Goal: Task Accomplishment & Management: Manage account settings

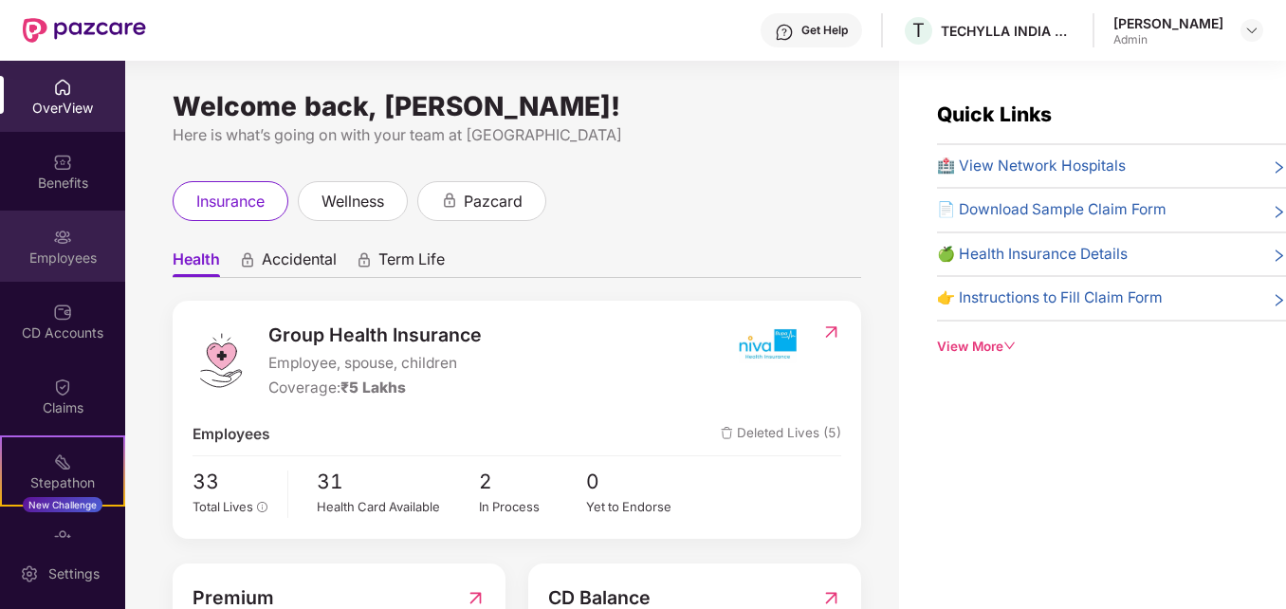
click at [61, 254] on div "Employees" at bounding box center [62, 257] width 125 height 19
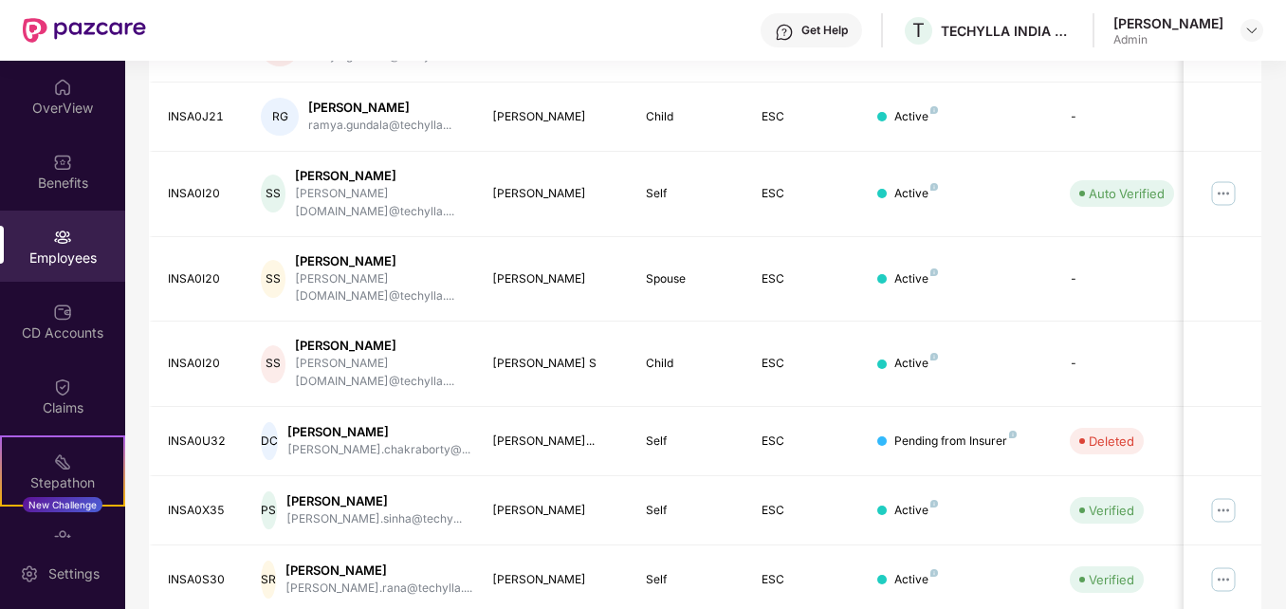
scroll to position [557, 0]
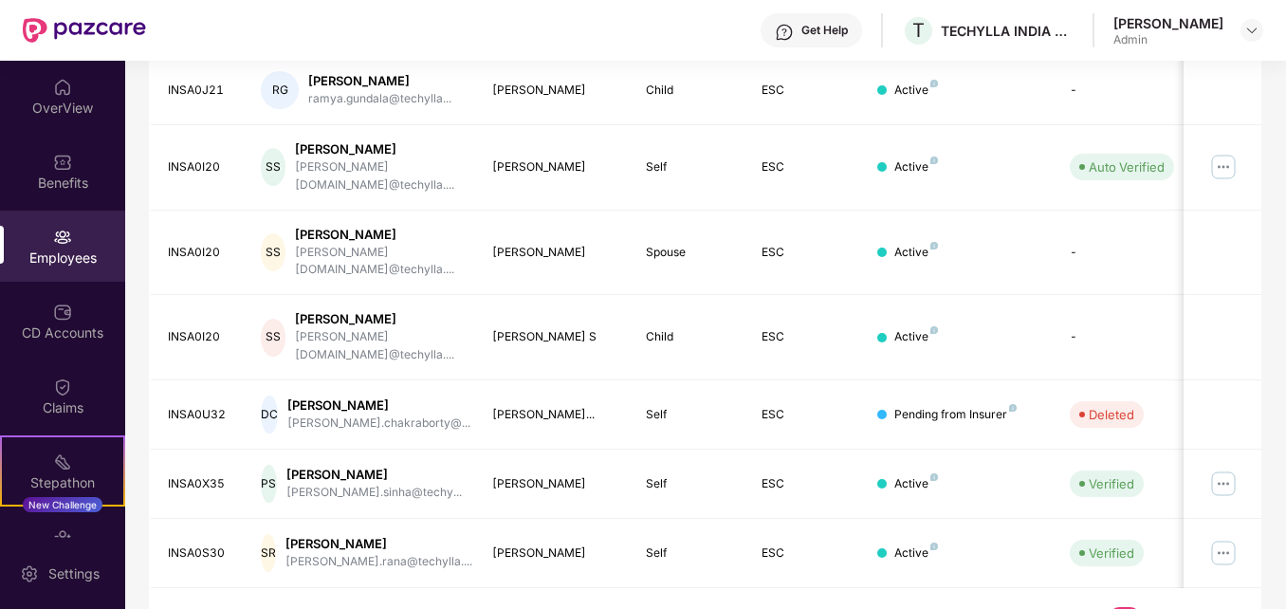
click at [1220, 607] on link "4" at bounding box center [1216, 621] width 30 height 28
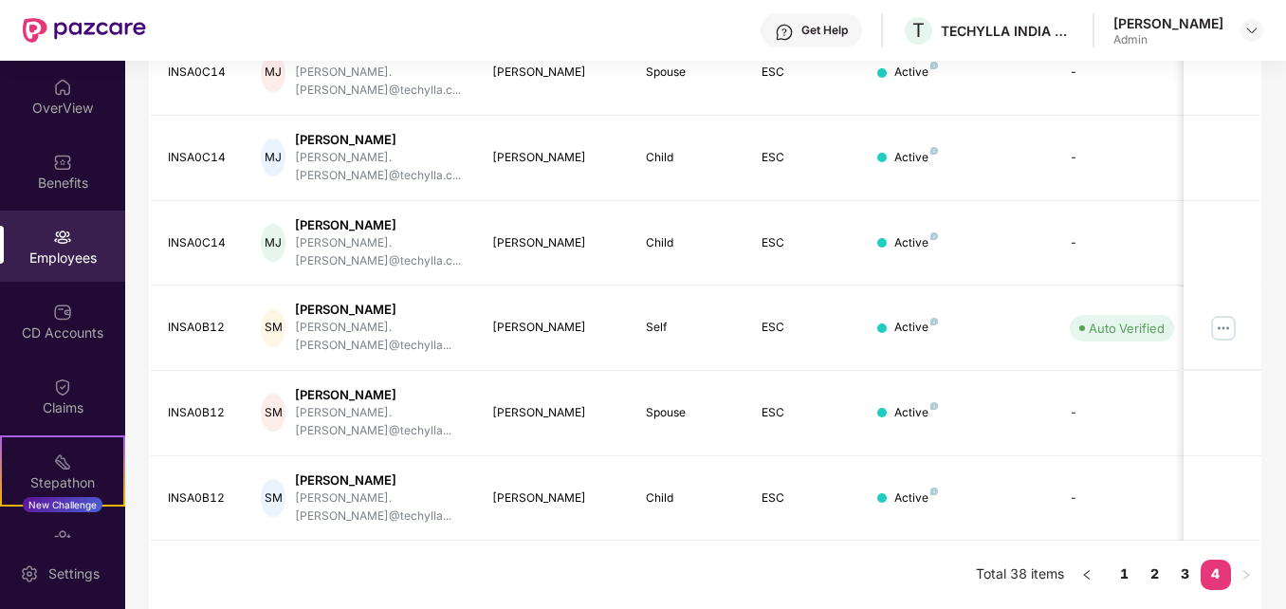
scroll to position [418, 0]
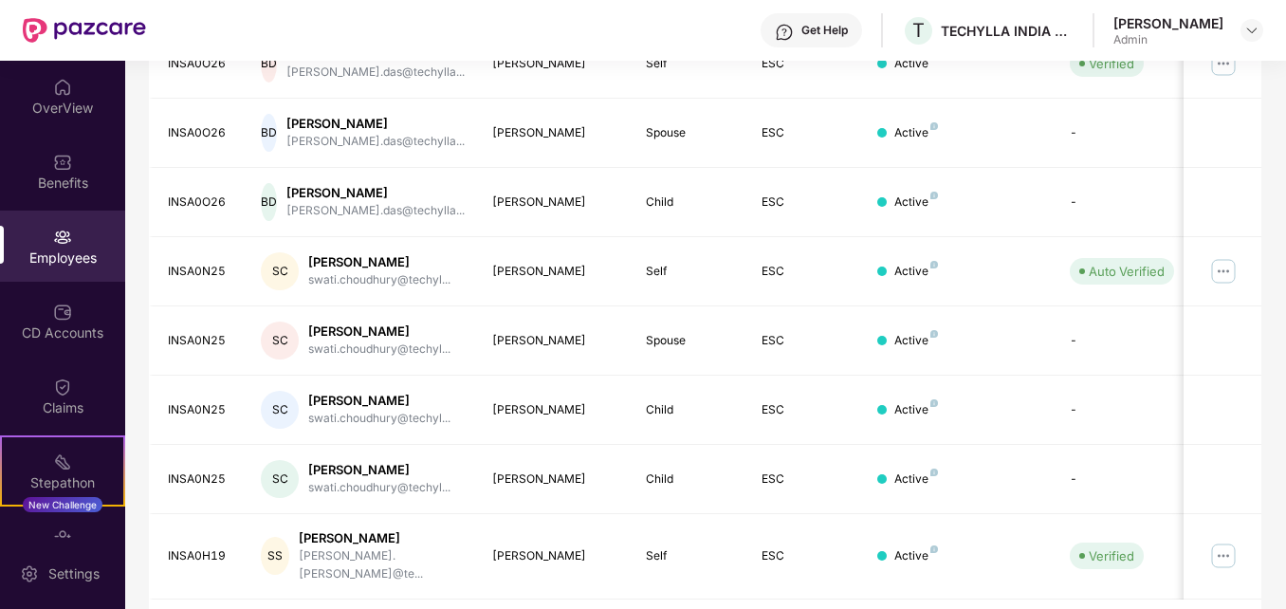
scroll to position [557, 0]
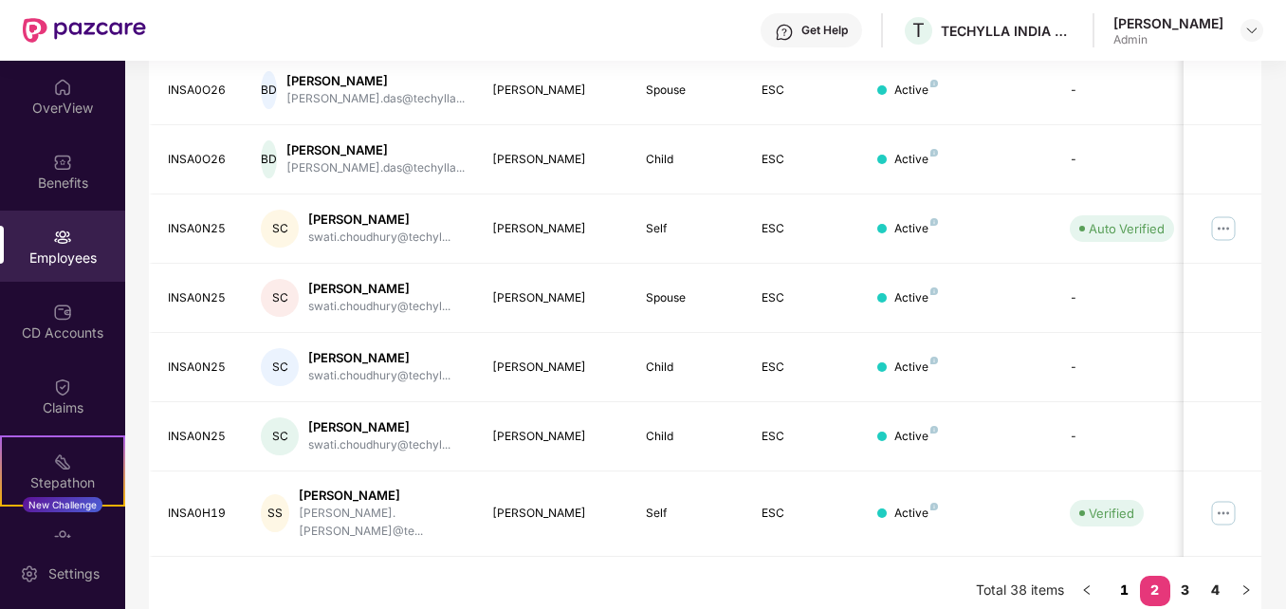
click at [1126, 576] on link "1" at bounding box center [1125, 590] width 30 height 28
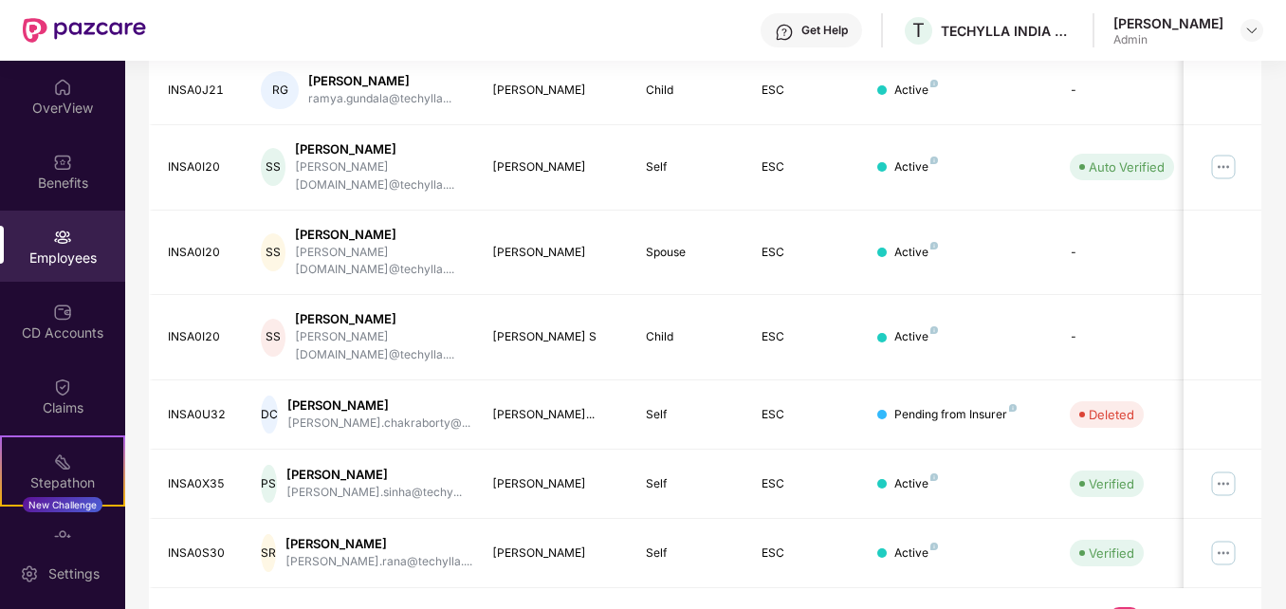
drag, startPoint x: 1282, startPoint y: 456, endPoint x: 1291, endPoint y: 338, distance: 118.9
click at [1285, 338] on html "Get Help T TECHYLLA INDIA PRIVATE LIMITED [PERSON_NAME] Admin OverView Benefits…" at bounding box center [643, 304] width 1286 height 609
drag, startPoint x: 1287, startPoint y: 338, endPoint x: 1276, endPoint y: 439, distance: 102.1
click at [1276, 439] on div "Filters Group Health Insurance Employee Reports 14 Employees 8 Spouse 11 Child …" at bounding box center [705, 113] width 1160 height 1086
drag, startPoint x: 1283, startPoint y: 347, endPoint x: 1273, endPoint y: 192, distance: 155.9
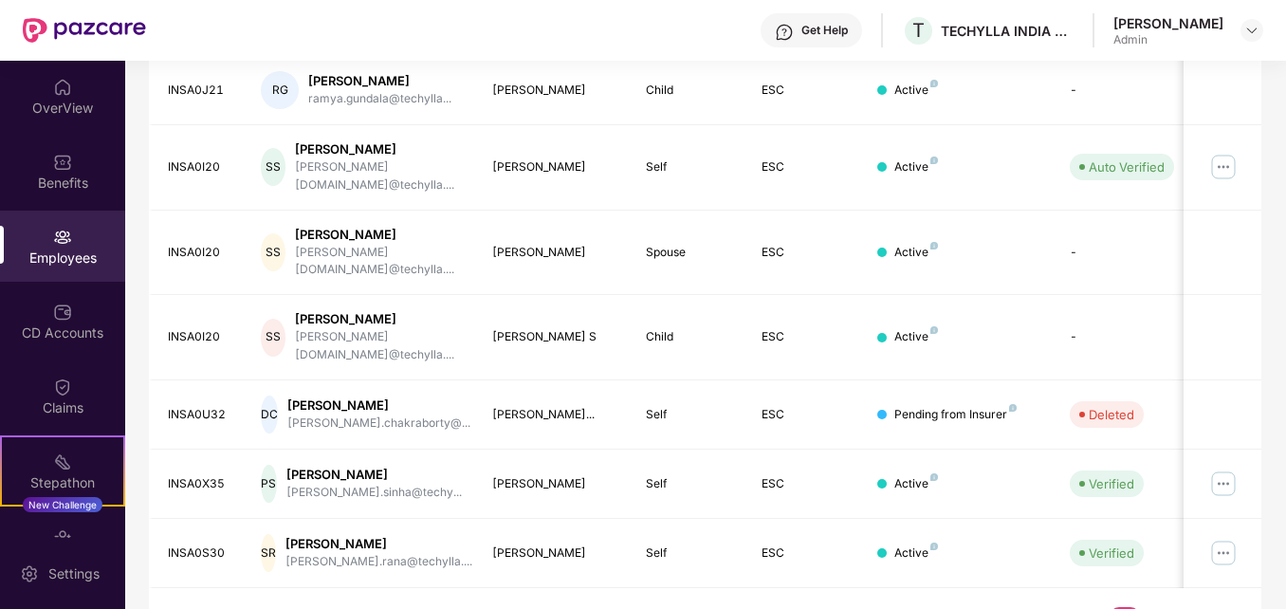
click at [1273, 192] on div "Filters Group Health Insurance Employee Reports 14 Employees 8 Spouse 11 Child …" at bounding box center [705, 113] width 1160 height 1086
drag, startPoint x: 1273, startPoint y: 192, endPoint x: 1252, endPoint y: 309, distance: 119.4
click at [1252, 309] on td at bounding box center [1222, 337] width 77 height 85
click at [1153, 607] on link "2" at bounding box center [1155, 621] width 30 height 28
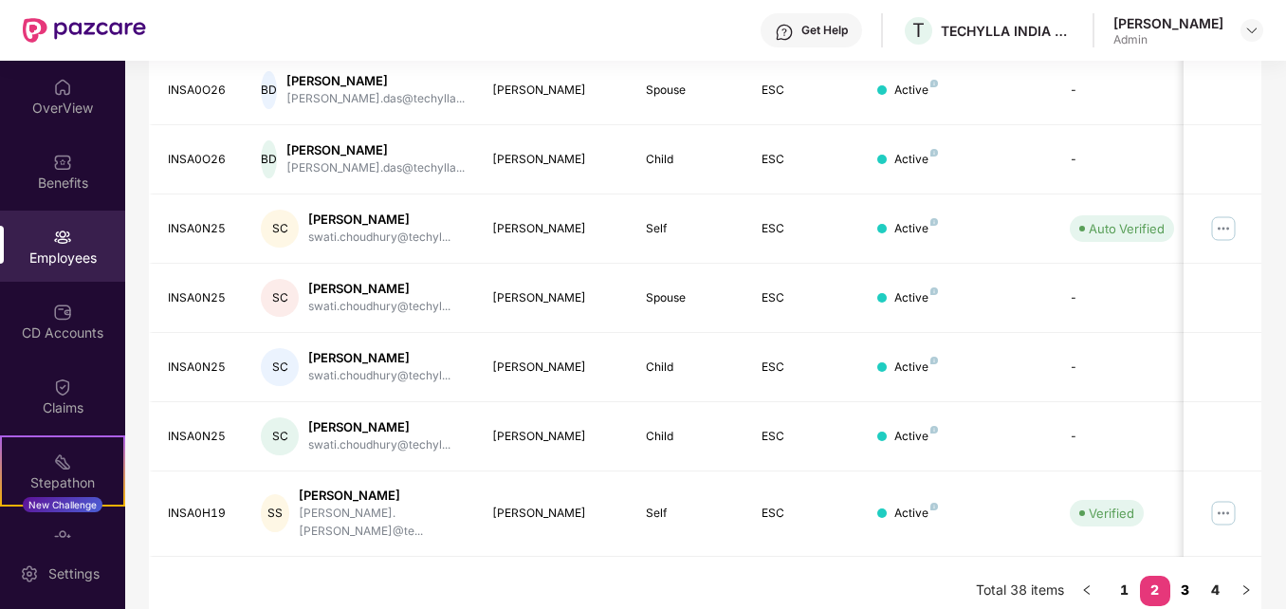
click at [1190, 576] on link "3" at bounding box center [1185, 590] width 30 height 28
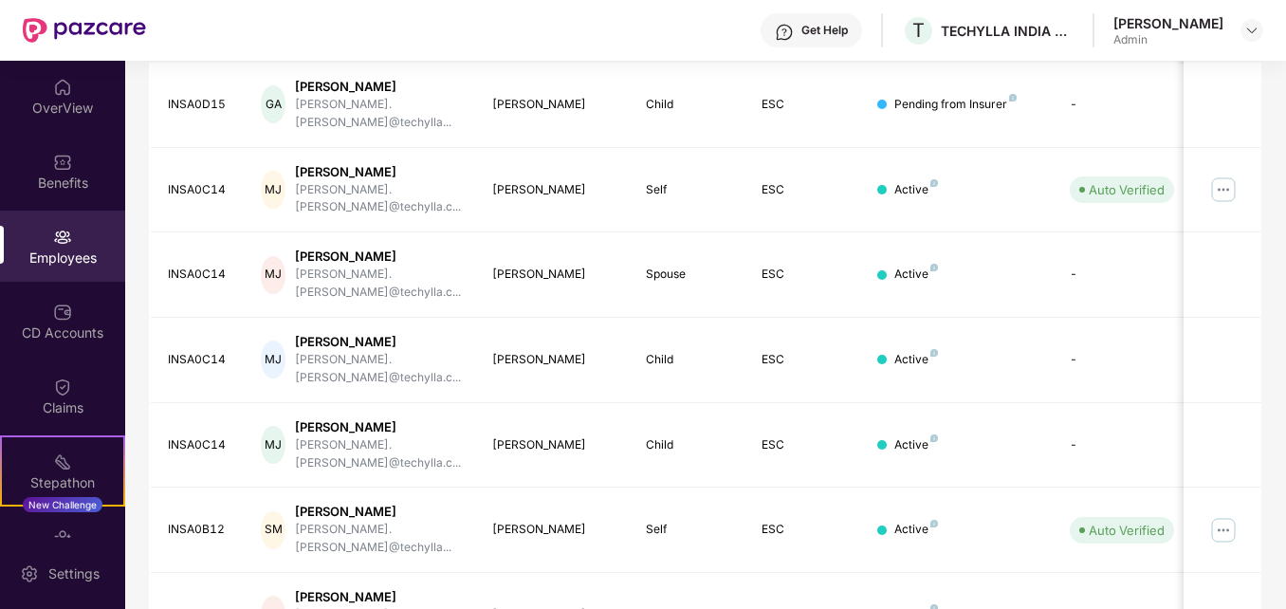
scroll to position [418, 0]
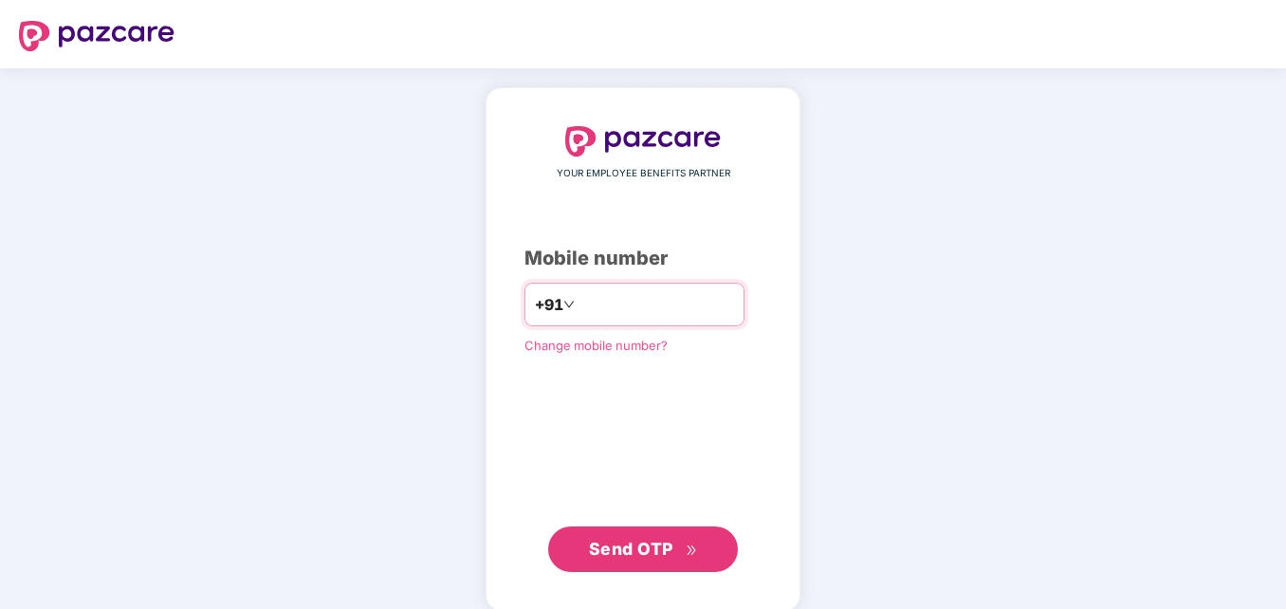
click at [589, 301] on input "number" at bounding box center [657, 304] width 156 height 30
type input "**********"
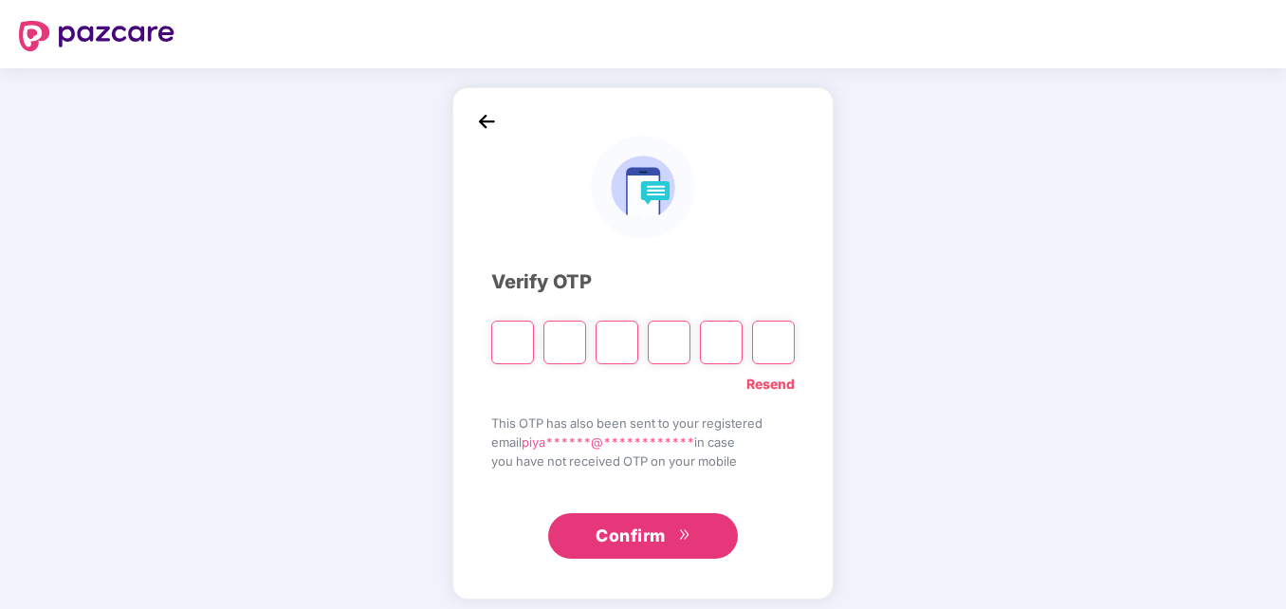
type input "*"
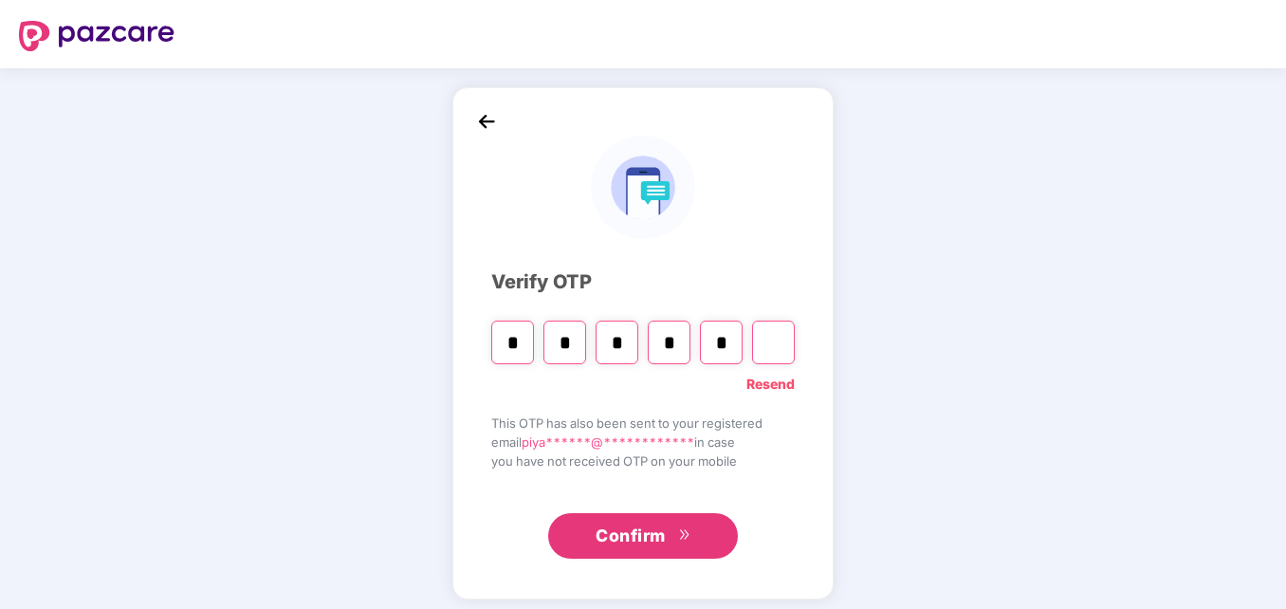
type input "*"
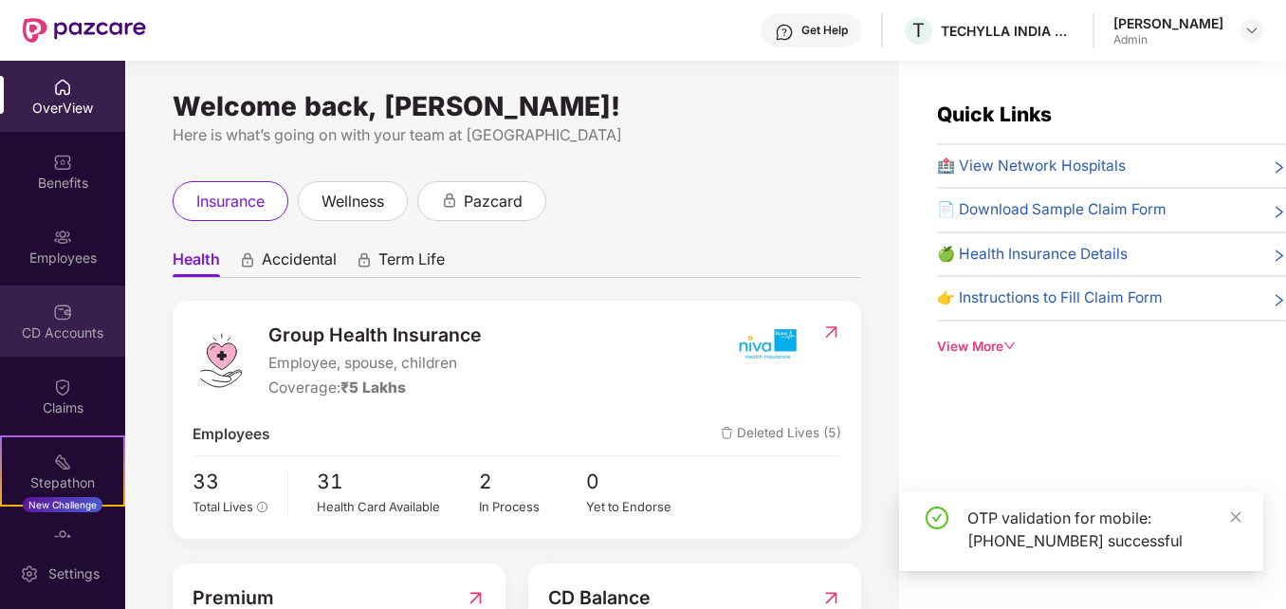
click at [56, 304] on img at bounding box center [62, 312] width 19 height 19
